Goal: Information Seeking & Learning: Learn about a topic

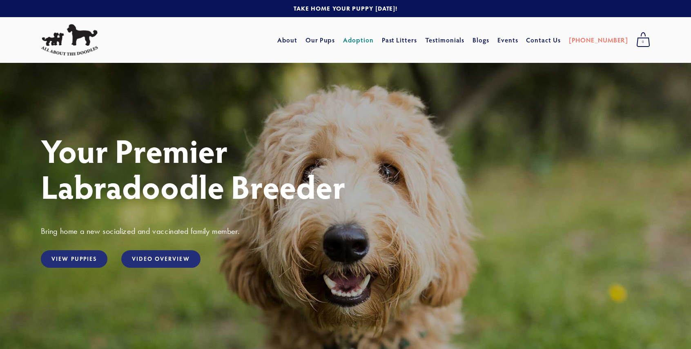
click at [374, 41] on link "Adoption" at bounding box center [358, 40] width 31 height 15
click at [85, 259] on link "View Puppies" at bounding box center [74, 259] width 67 height 18
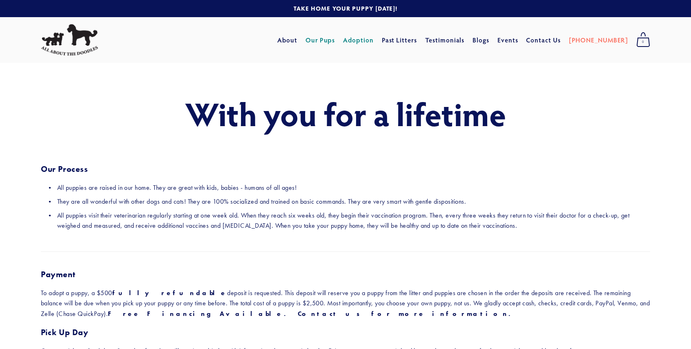
click at [329, 39] on link "Our Pups" at bounding box center [321, 40] width 30 height 15
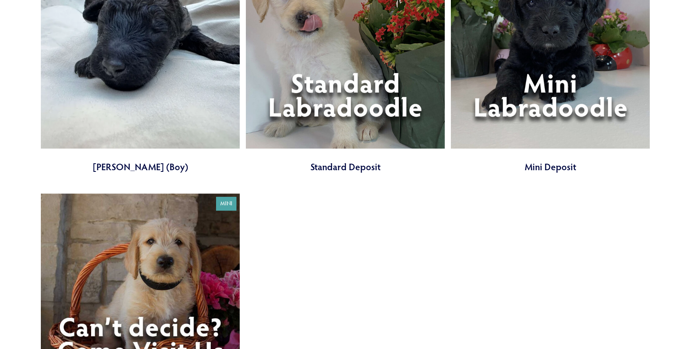
scroll to position [2452, 0]
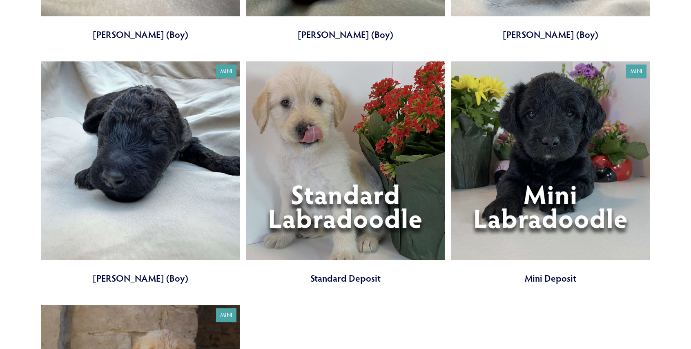
click at [383, 211] on link at bounding box center [345, 172] width 199 height 223
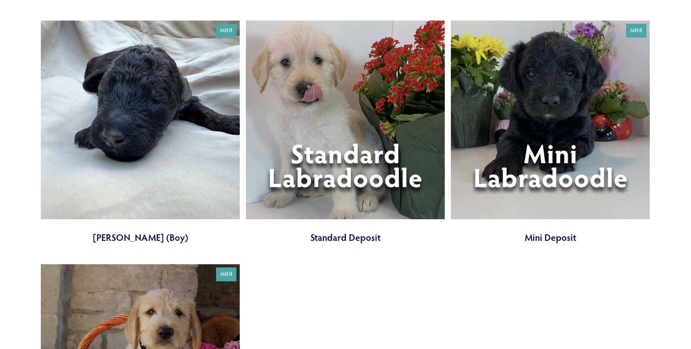
click at [540, 150] on link at bounding box center [550, 131] width 199 height 223
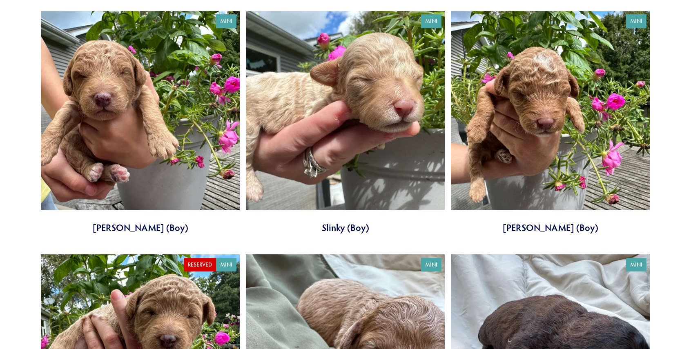
scroll to position [1757, 0]
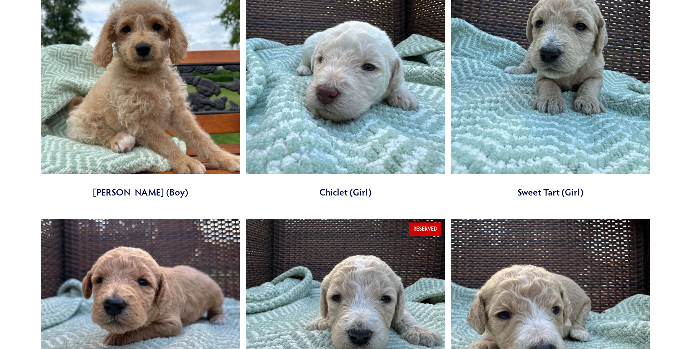
scroll to position [817, 0]
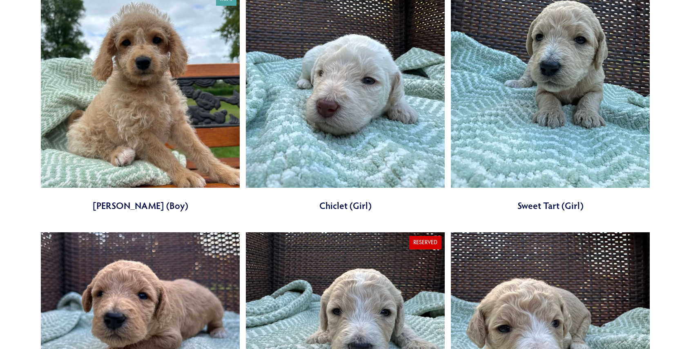
click at [553, 122] on link at bounding box center [550, 100] width 199 height 223
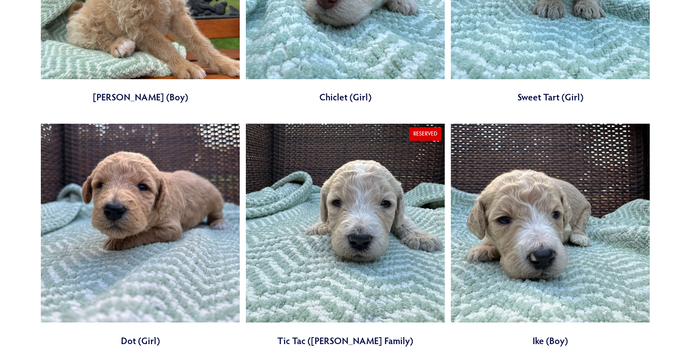
scroll to position [940, 0]
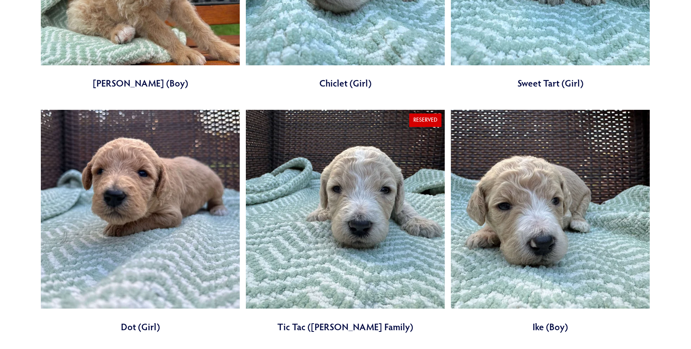
click at [133, 208] on link at bounding box center [140, 221] width 199 height 223
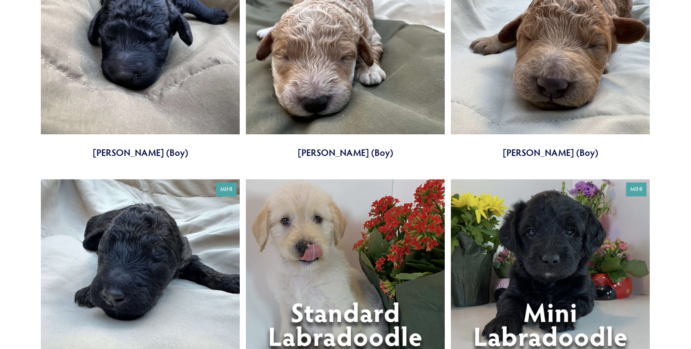
scroll to position [2411, 0]
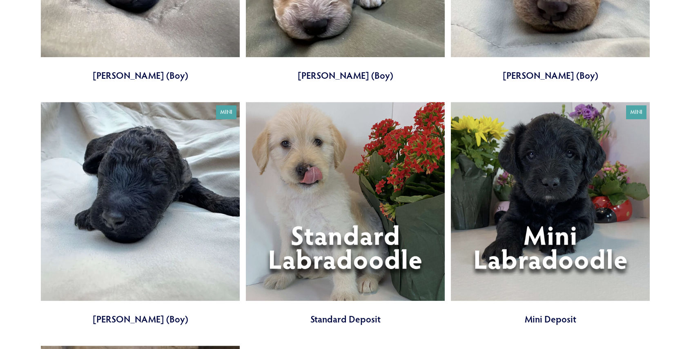
click at [349, 234] on link at bounding box center [345, 213] width 199 height 223
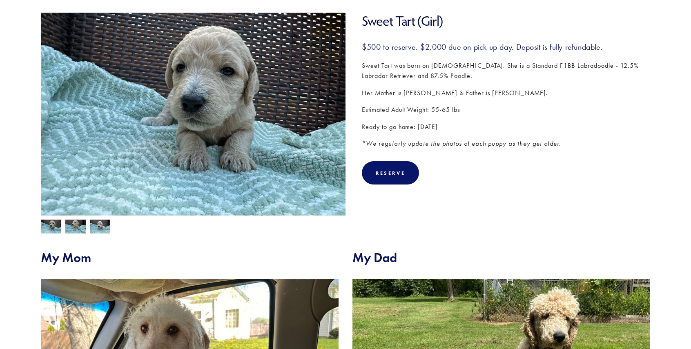
scroll to position [123, 0]
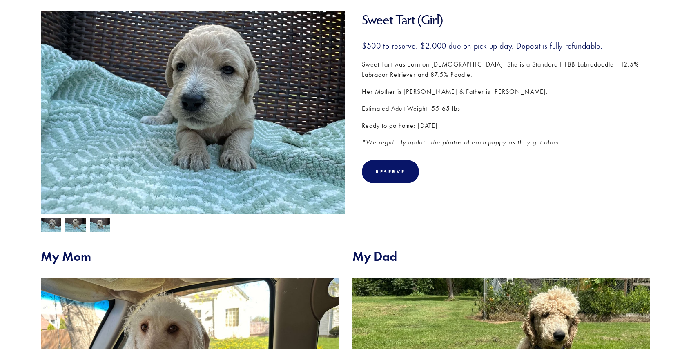
click at [71, 227] on img at bounding box center [75, 227] width 20 height 16
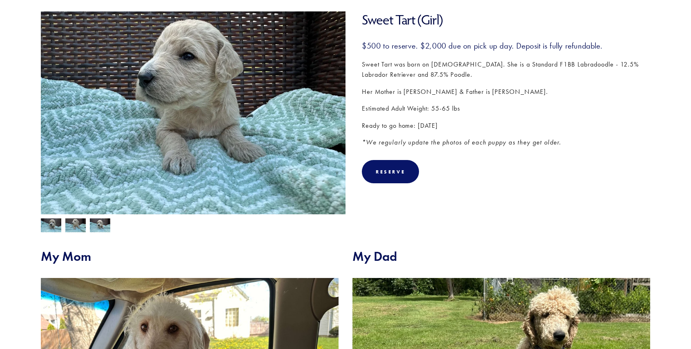
click at [96, 226] on img at bounding box center [100, 227] width 20 height 16
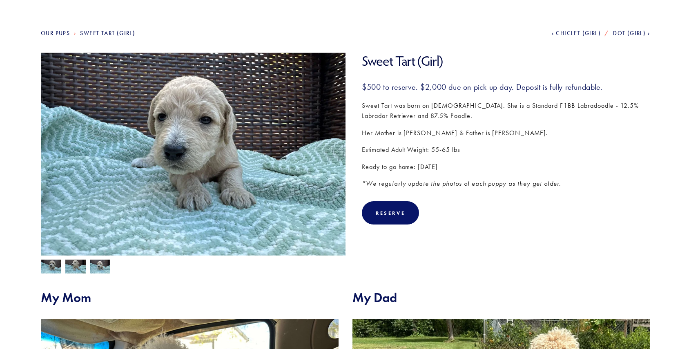
scroll to position [82, 0]
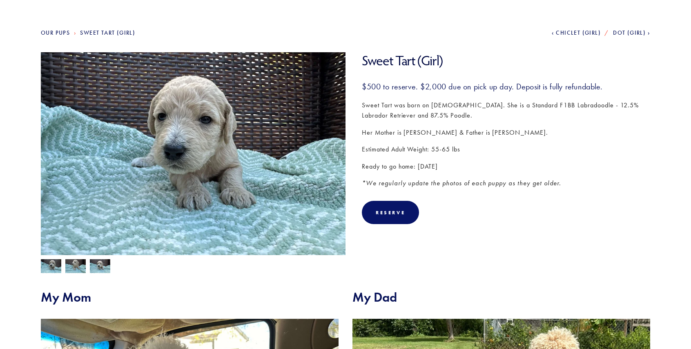
click at [76, 270] on img at bounding box center [75, 267] width 20 height 16
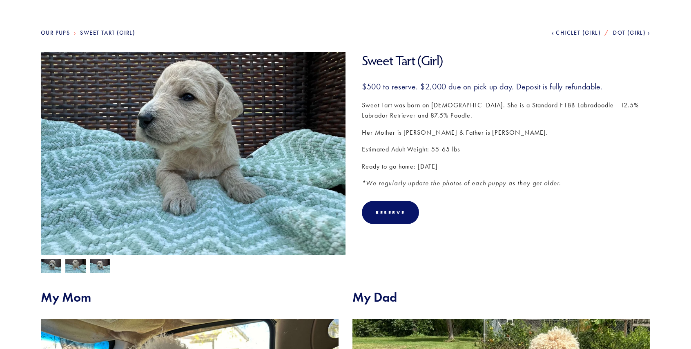
click at [96, 266] on img at bounding box center [100, 267] width 20 height 16
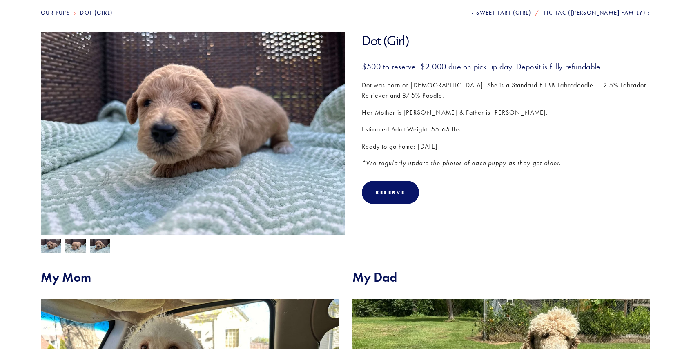
scroll to position [123, 0]
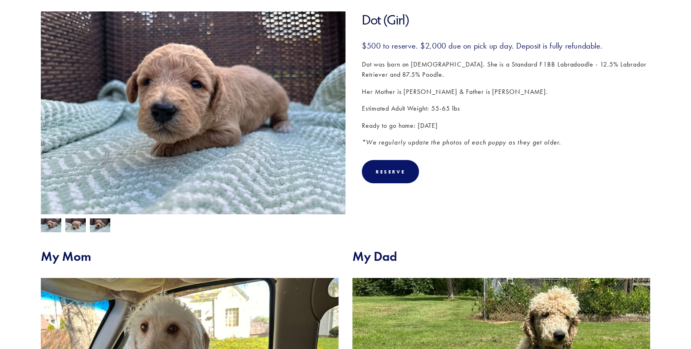
click at [71, 223] on img at bounding box center [75, 226] width 20 height 16
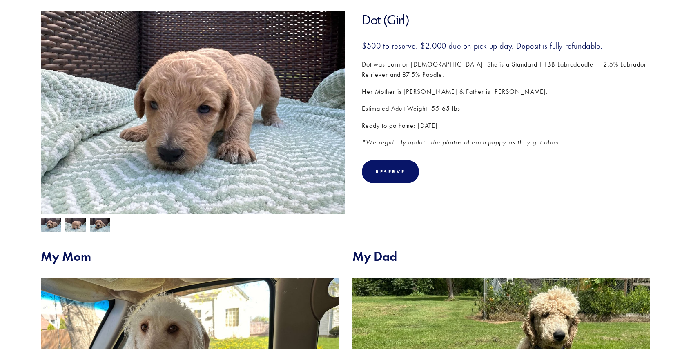
click at [94, 224] on img at bounding box center [100, 227] width 20 height 16
